Goal: Information Seeking & Learning: Learn about a topic

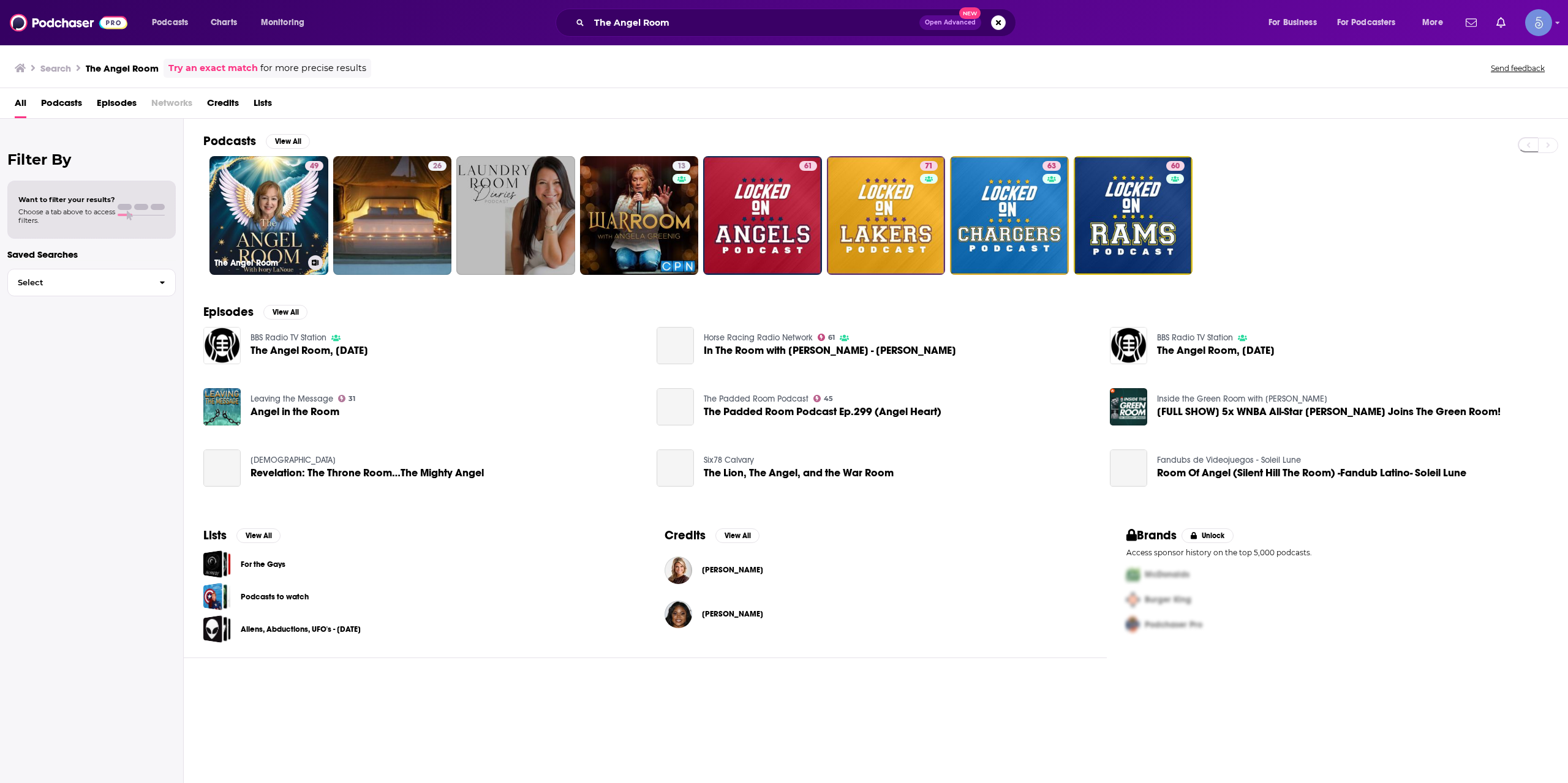
click at [293, 206] on link "49 The Angel Room" at bounding box center [269, 215] width 119 height 119
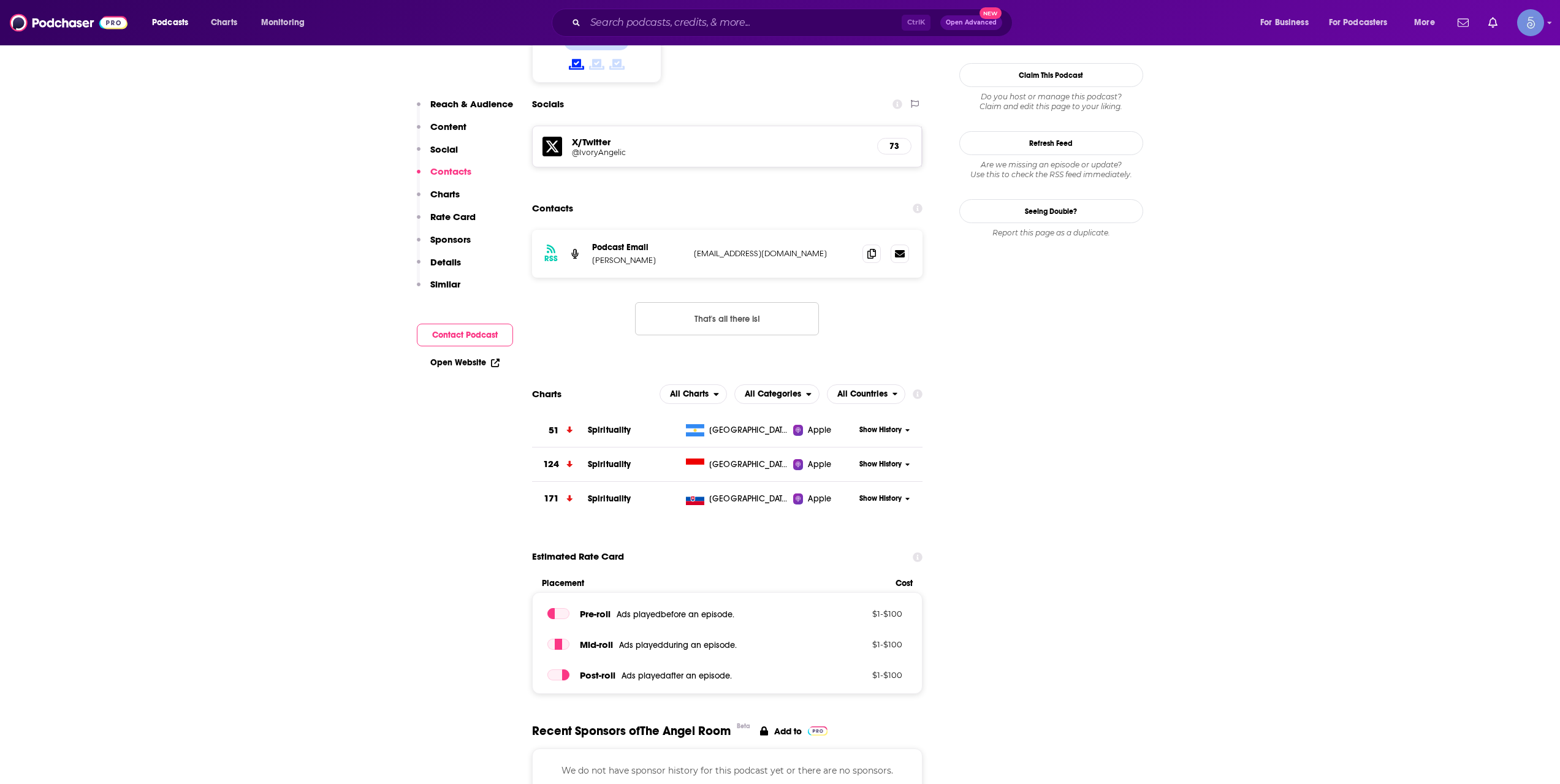
scroll to position [1022, 0]
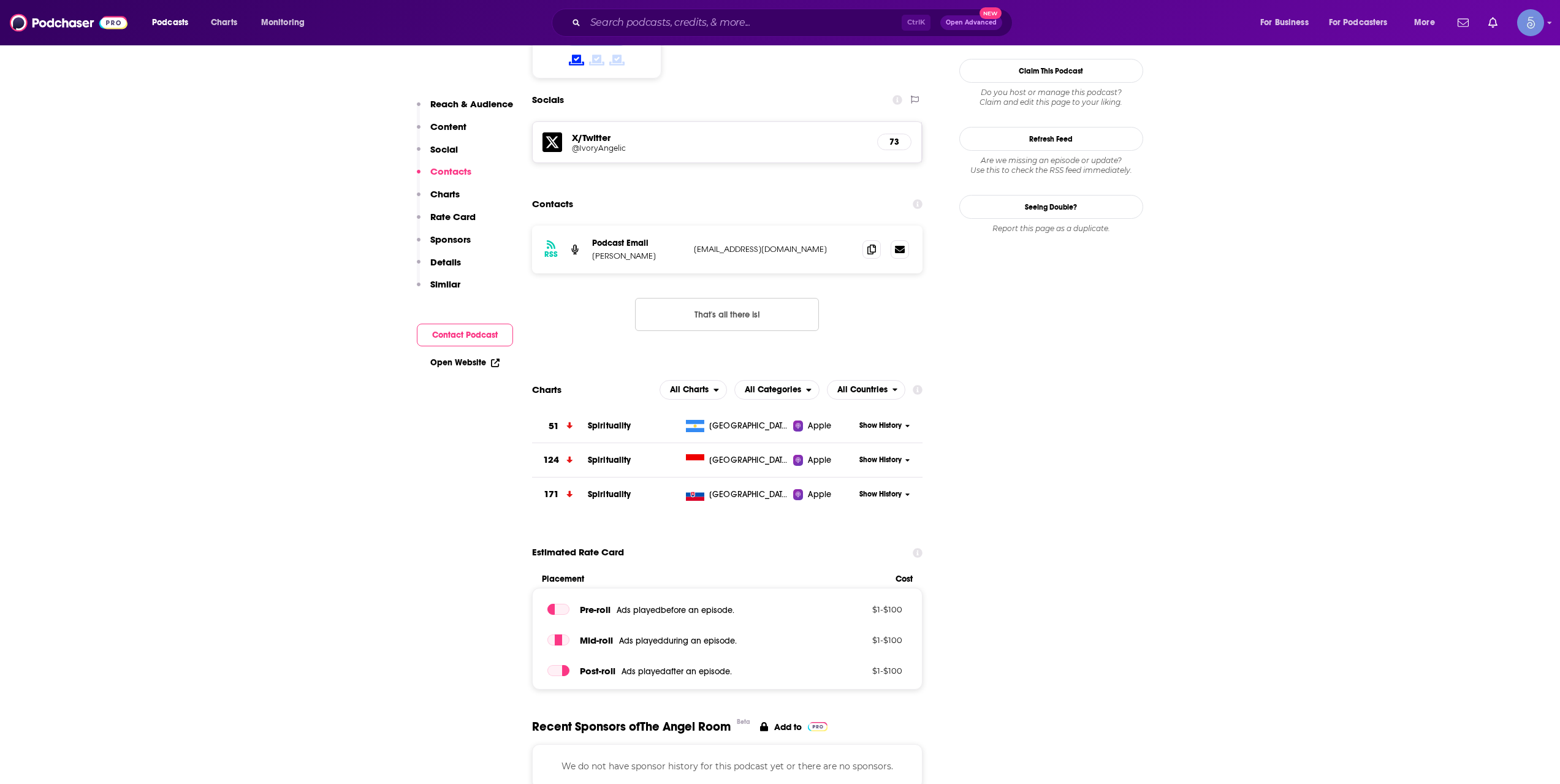
click at [695, 12] on div "Ctrl K Open Advanced New" at bounding box center [782, 22] width 461 height 28
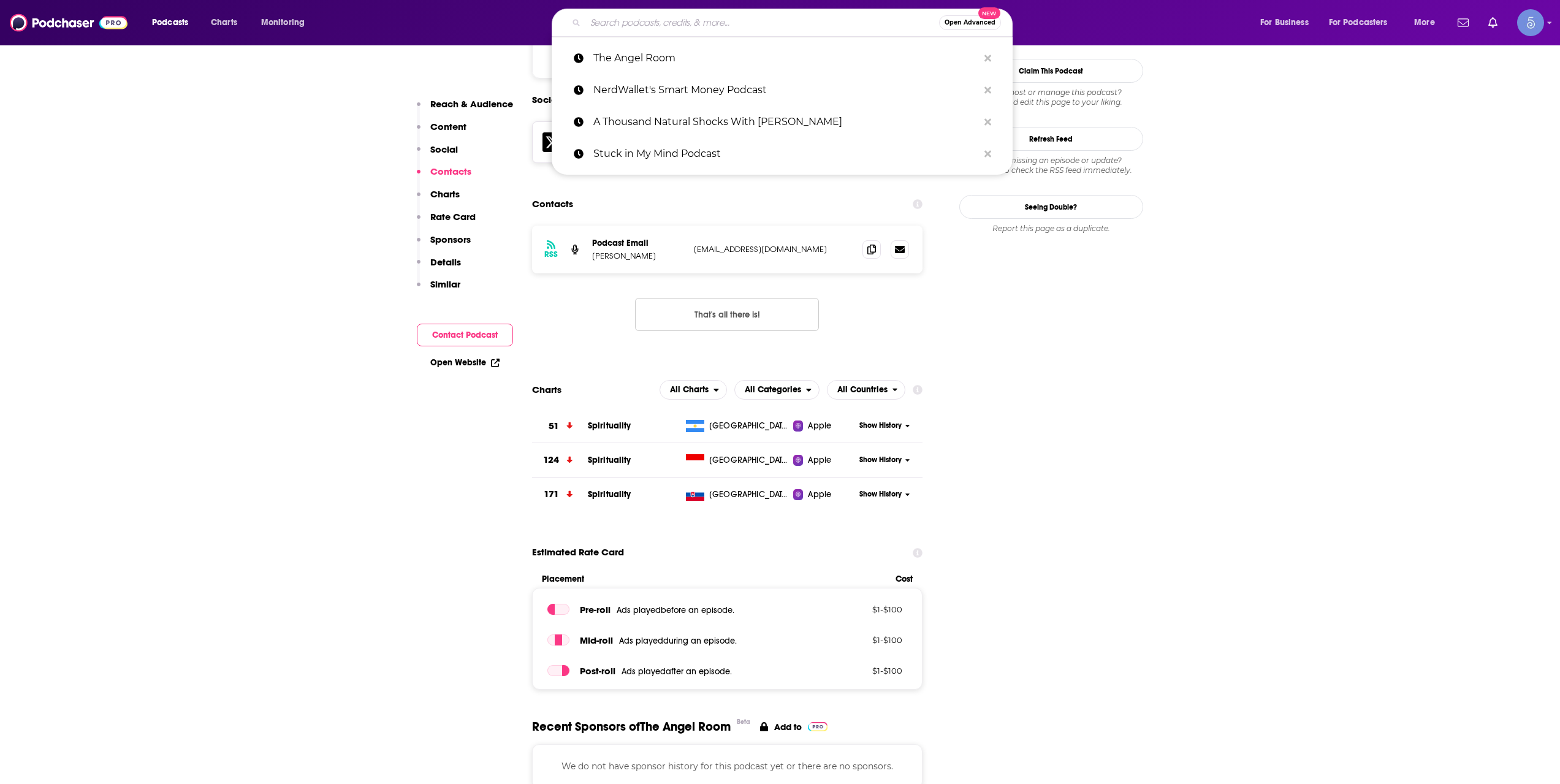
click at [695, 22] on input "Search podcasts, credits, & more..." at bounding box center [762, 22] width 354 height 19
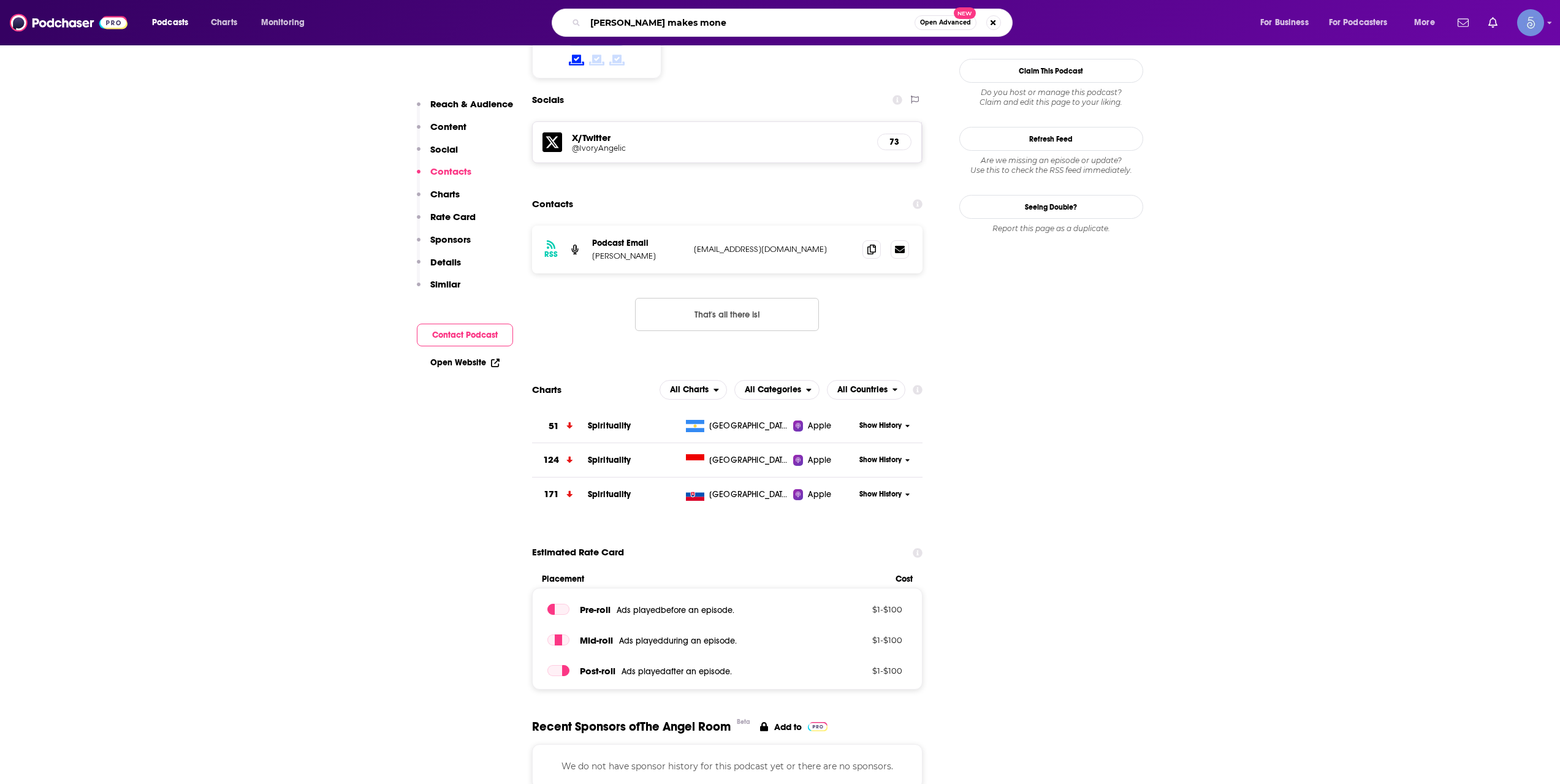
type input "[PERSON_NAME] makes money"
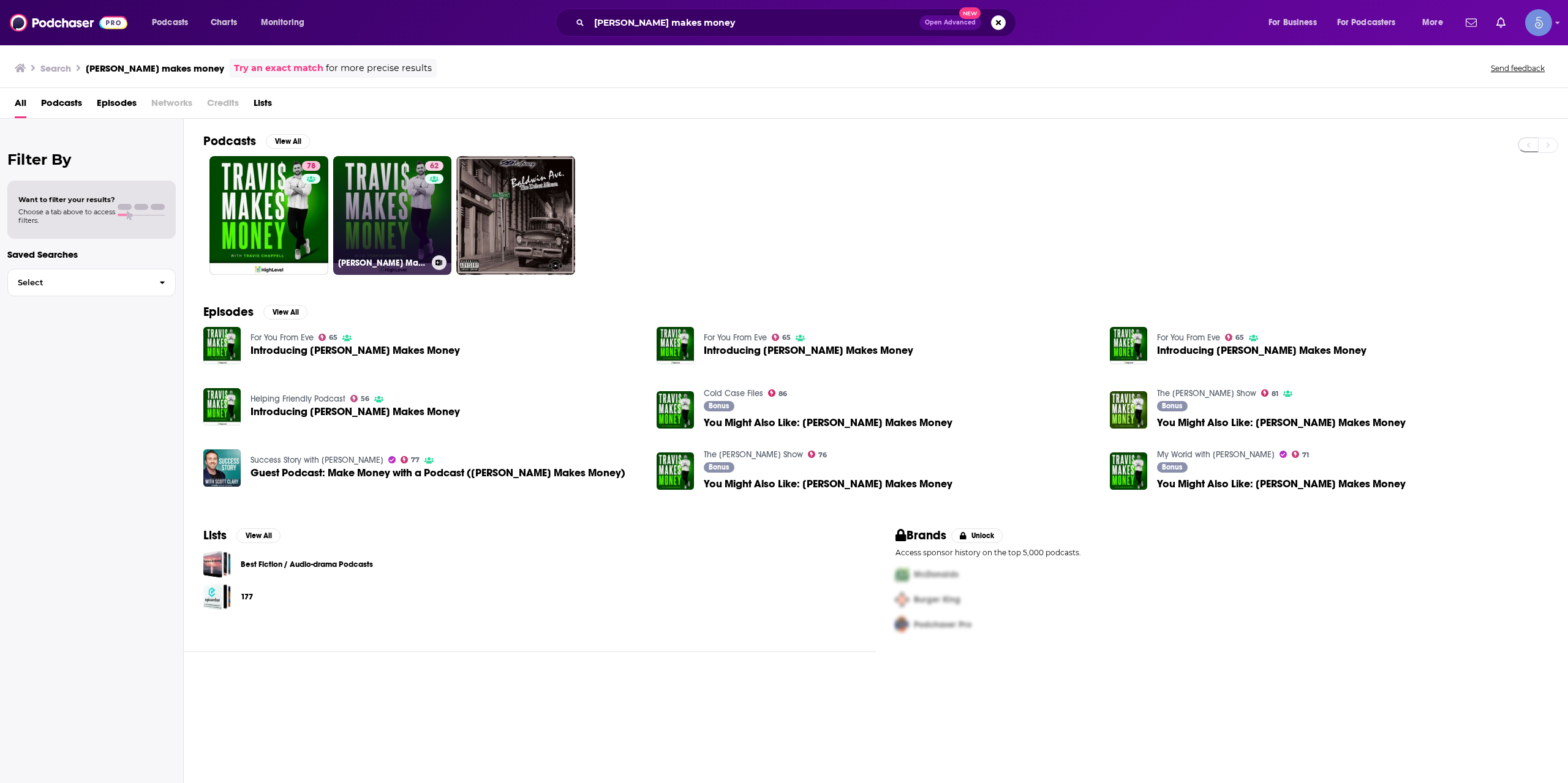
click at [349, 211] on link "62 [PERSON_NAME] Makes Money" at bounding box center [392, 215] width 119 height 119
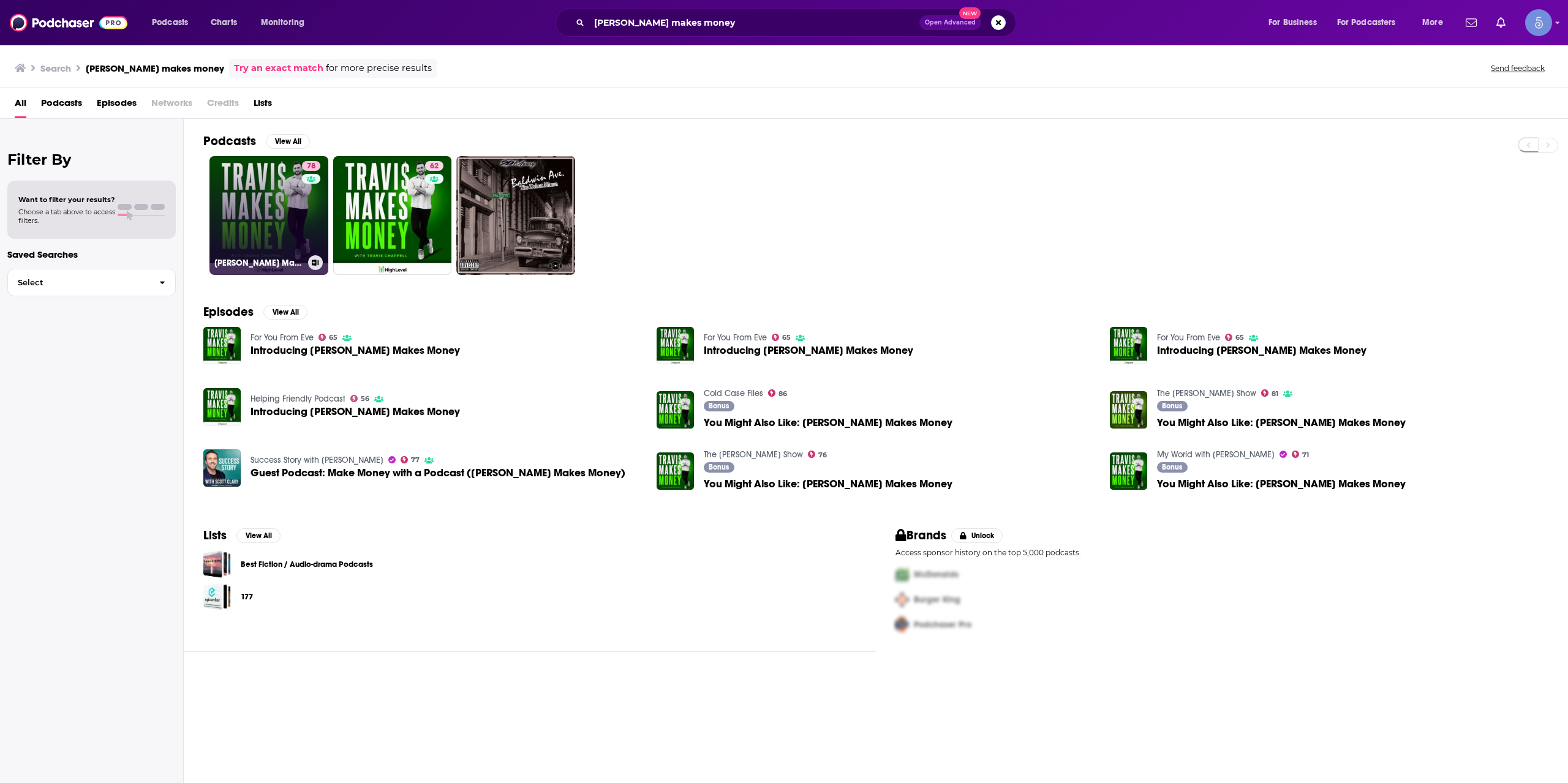
click at [283, 238] on link "78 [PERSON_NAME] Makes Money" at bounding box center [269, 215] width 119 height 119
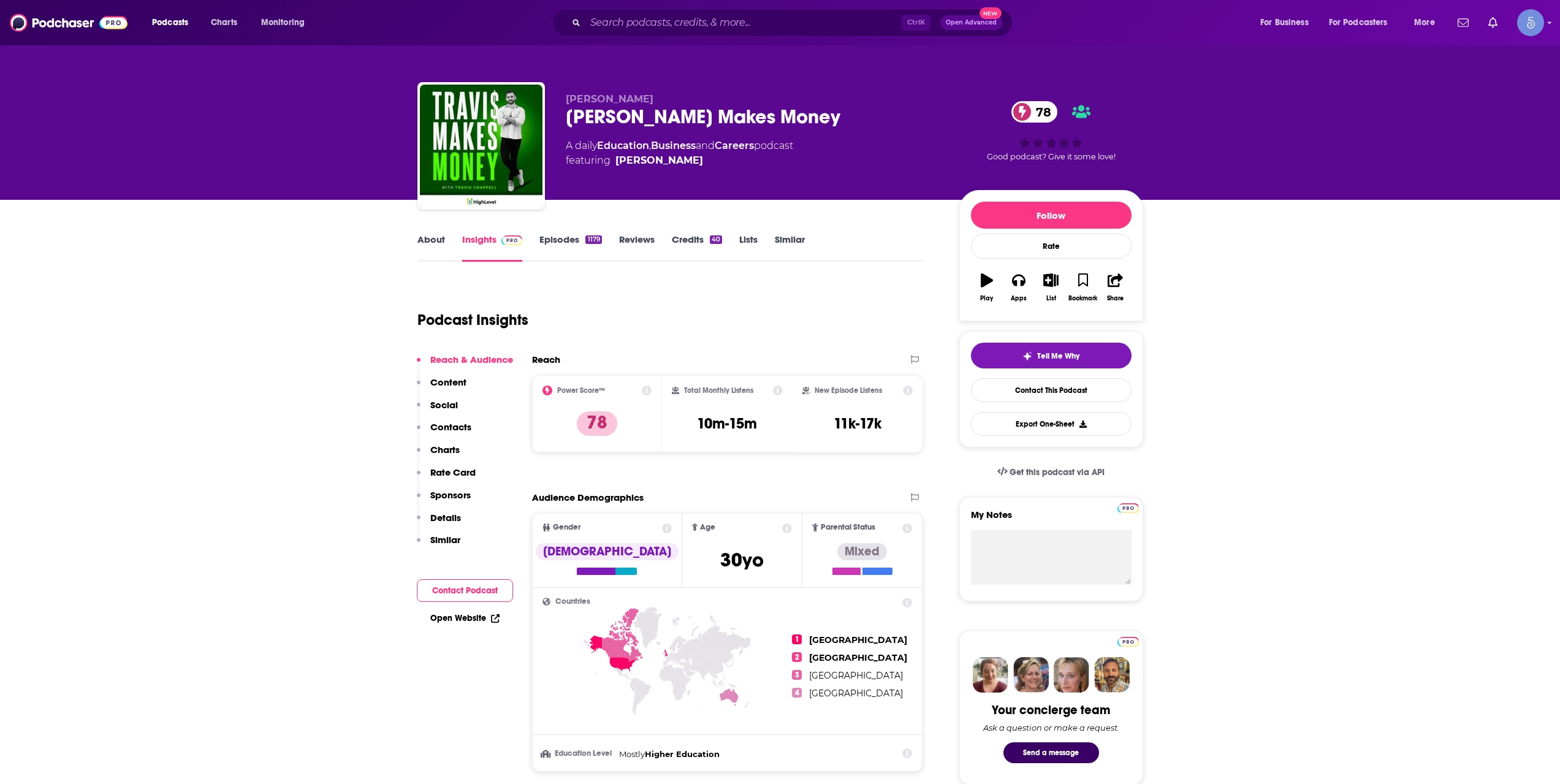
drag, startPoint x: 637, startPoint y: 94, endPoint x: 562, endPoint y: 95, distance: 75.0
click at [562, 95] on div "[PERSON_NAME] [PERSON_NAME] Makes Money 78 A daily Education , Business and Car…" at bounding box center [780, 149] width 726 height 132
copy span "[PERSON_NAME]"
